Goal: Register for event/course

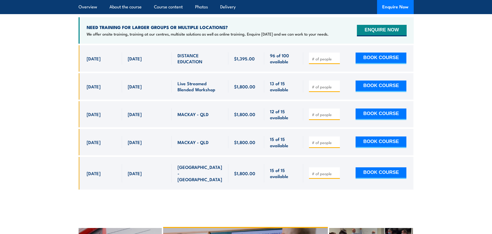
scroll to position [1728, 0]
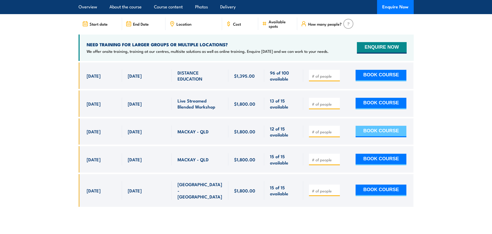
click at [361, 126] on button "BOOK COURSE" at bounding box center [381, 132] width 51 height 12
click at [316, 129] on input "number" at bounding box center [325, 131] width 26 height 5
type input "1"
click at [346, 126] on div "1 BOOK COURSE" at bounding box center [357, 132] width 97 height 12
click at [361, 126] on button "BOOK COURSE" at bounding box center [381, 132] width 51 height 12
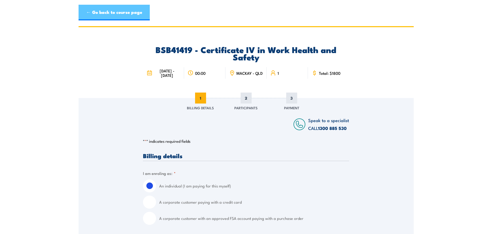
click at [100, 15] on link "← Go back to course page" at bounding box center [114, 13] width 71 height 16
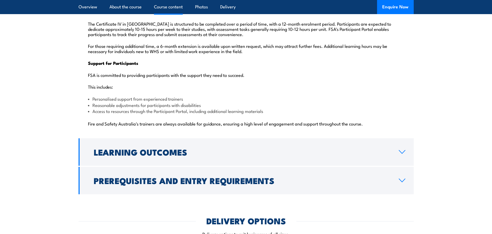
scroll to position [1264, 0]
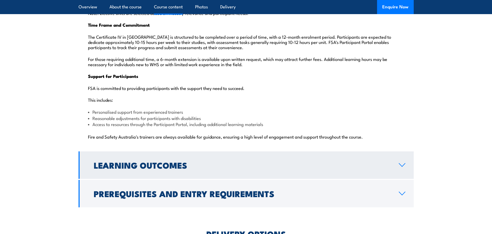
click at [145, 162] on h2 "Learning Outcomes" at bounding box center [242, 165] width 297 height 7
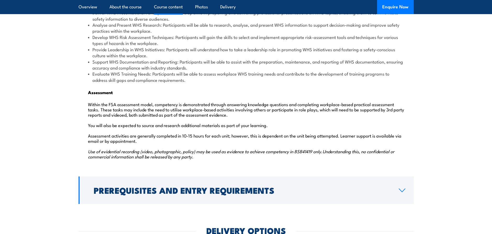
scroll to position [702, 0]
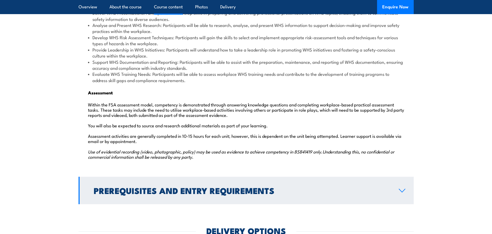
click at [132, 177] on link "Prerequisites and Entry Requirements" at bounding box center [246, 190] width 335 height 27
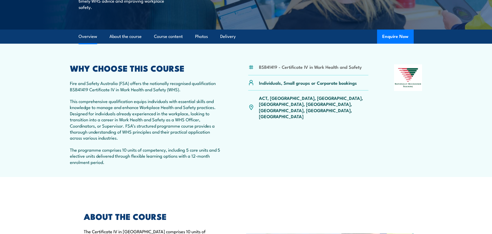
scroll to position [131, 0]
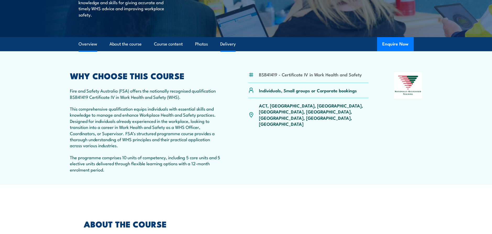
click at [224, 41] on link "Delivery" at bounding box center [227, 44] width 15 height 14
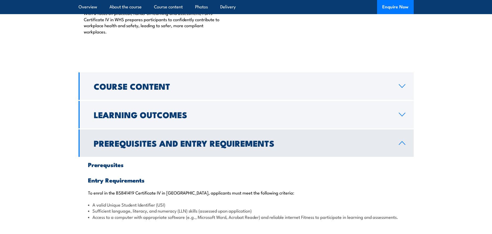
scroll to position [443, 0]
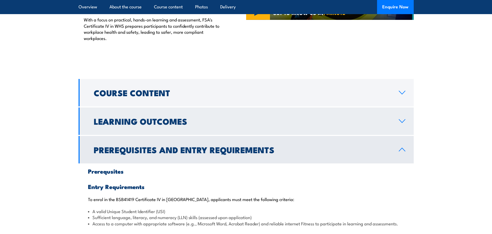
click at [201, 114] on link "Learning Outcomes" at bounding box center [246, 121] width 335 height 27
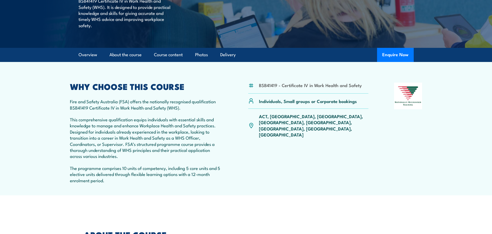
scroll to position [0, 0]
